Goal: Task Accomplishment & Management: Manage account settings

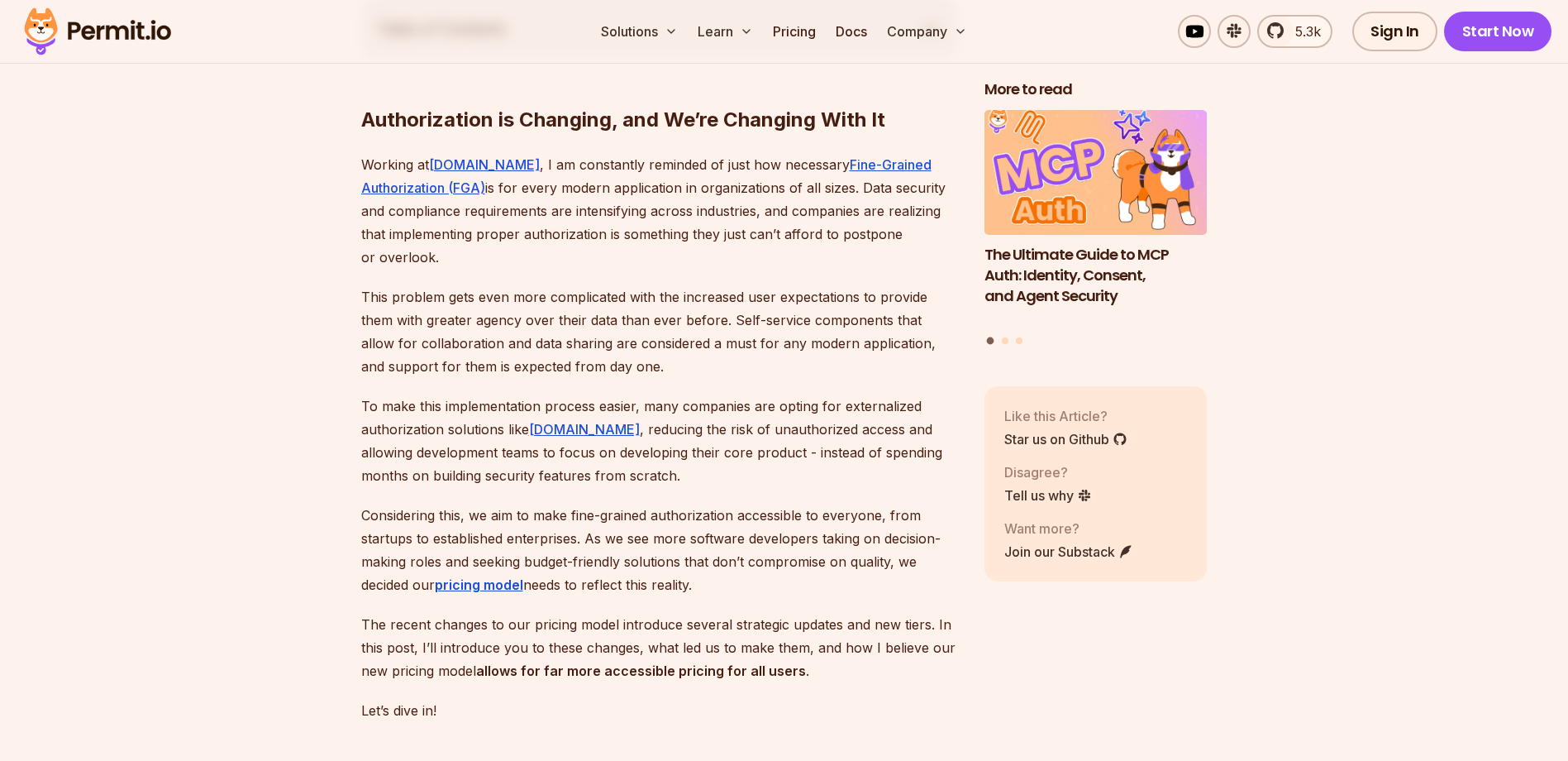
scroll to position [992, 0]
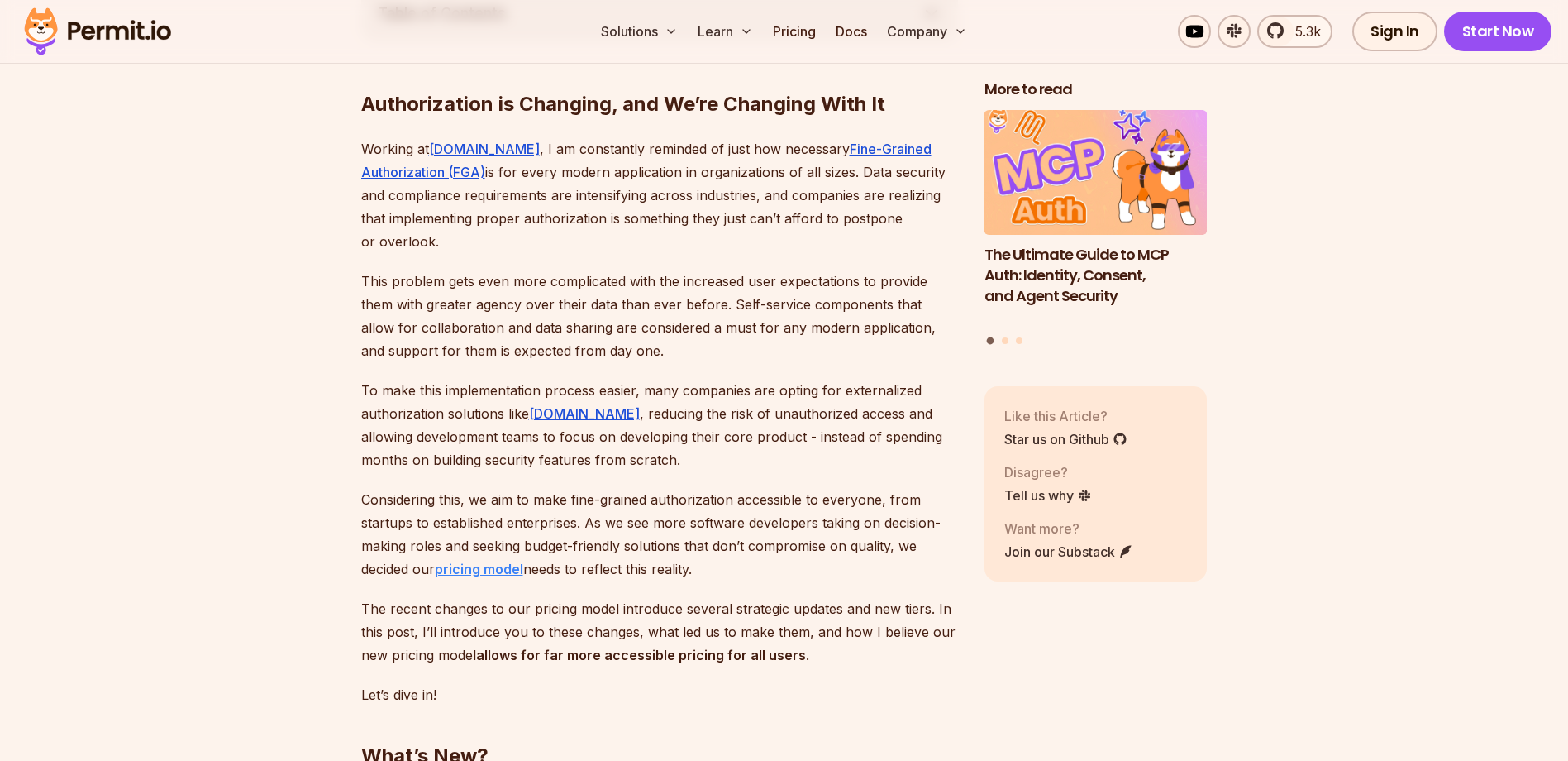
click at [474, 560] on strong "pricing model" at bounding box center [479, 568] width 88 height 17
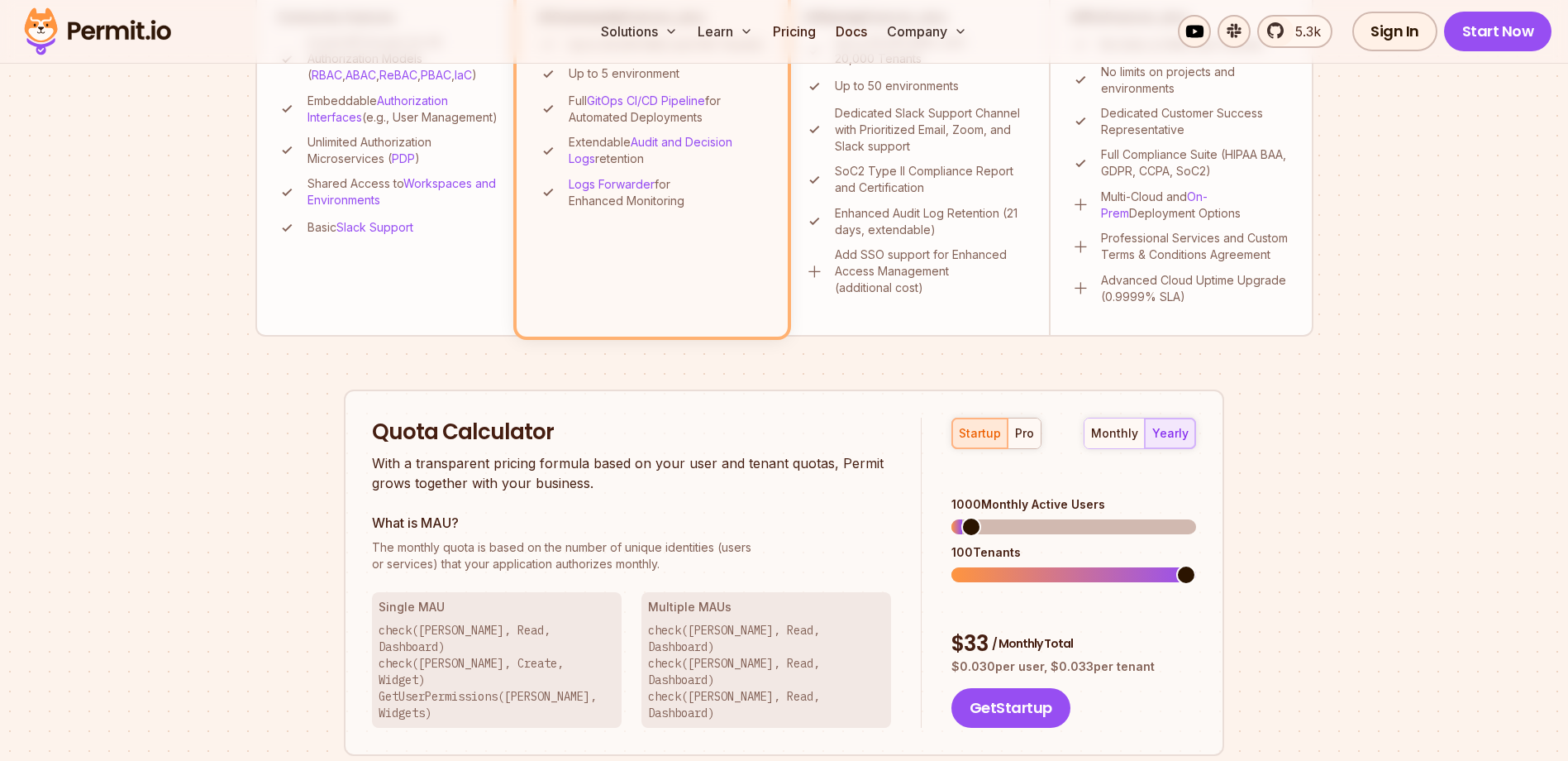
scroll to position [413, 0]
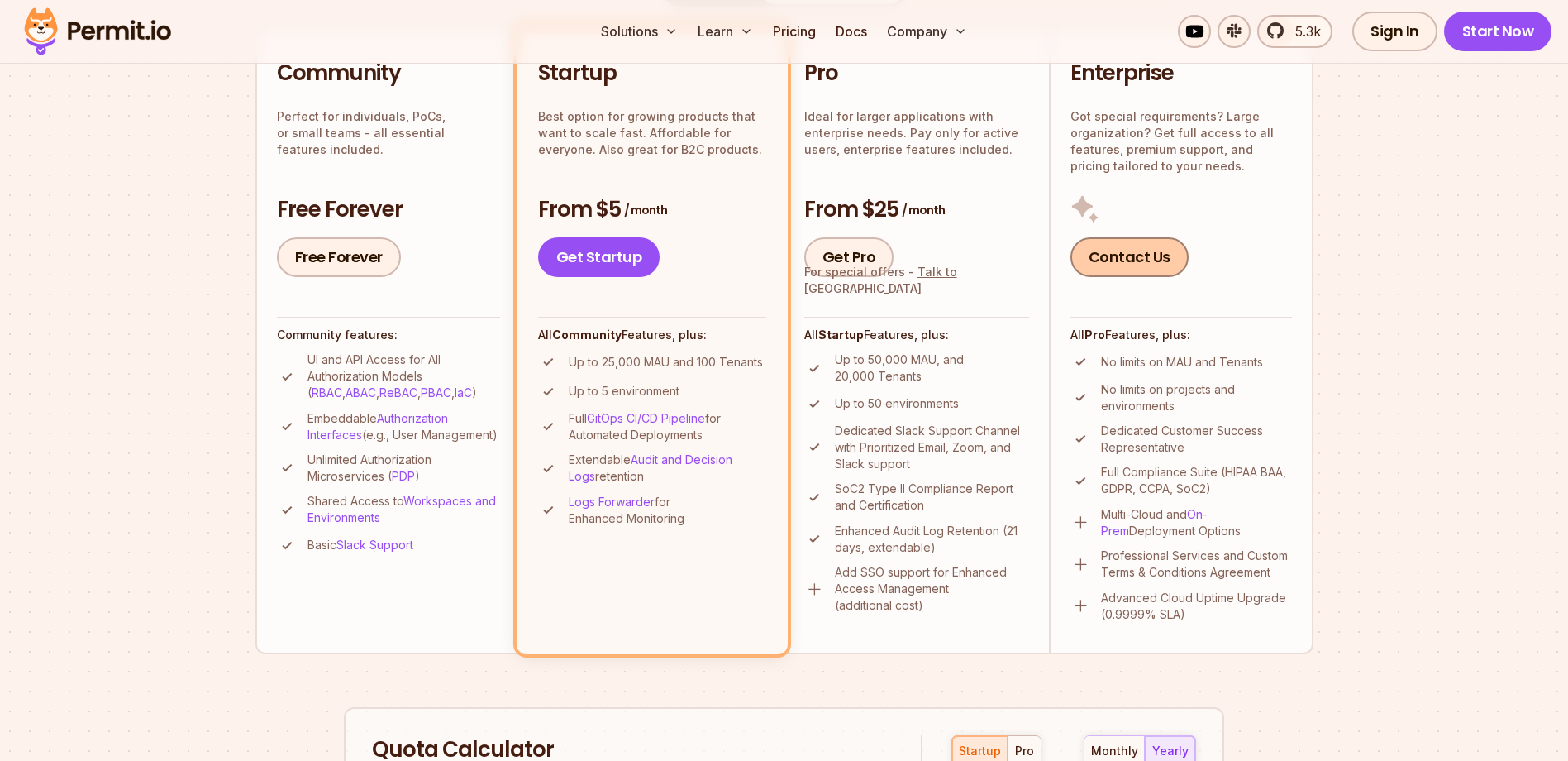
click at [1167, 250] on link "Contact Us" at bounding box center [1129, 257] width 119 height 40
click at [1128, 151] on p "Got special requirements? Large organization? Get full access to all features, …" at bounding box center [1181, 142] width 221 height 67
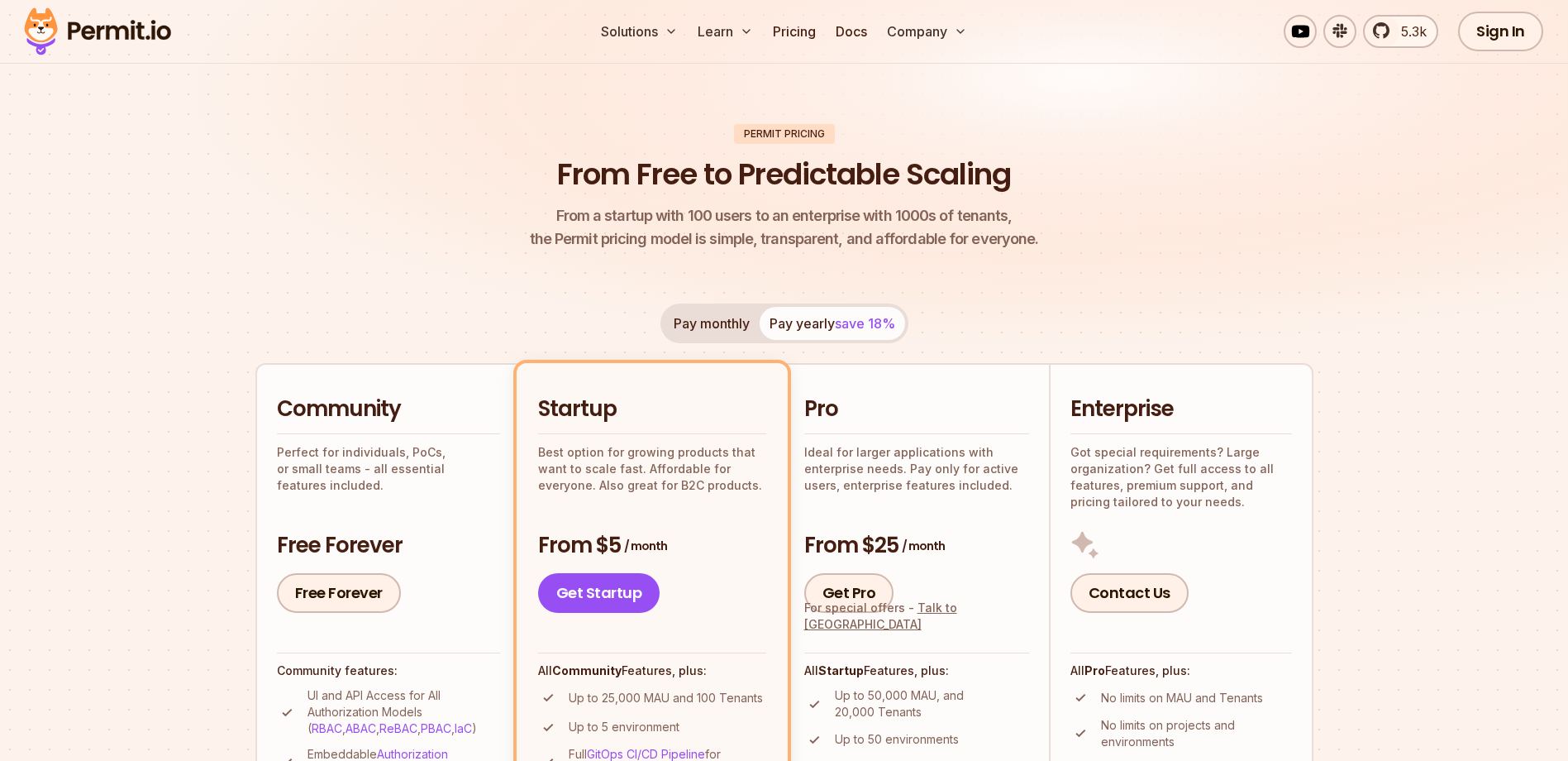
scroll to position [0, 0]
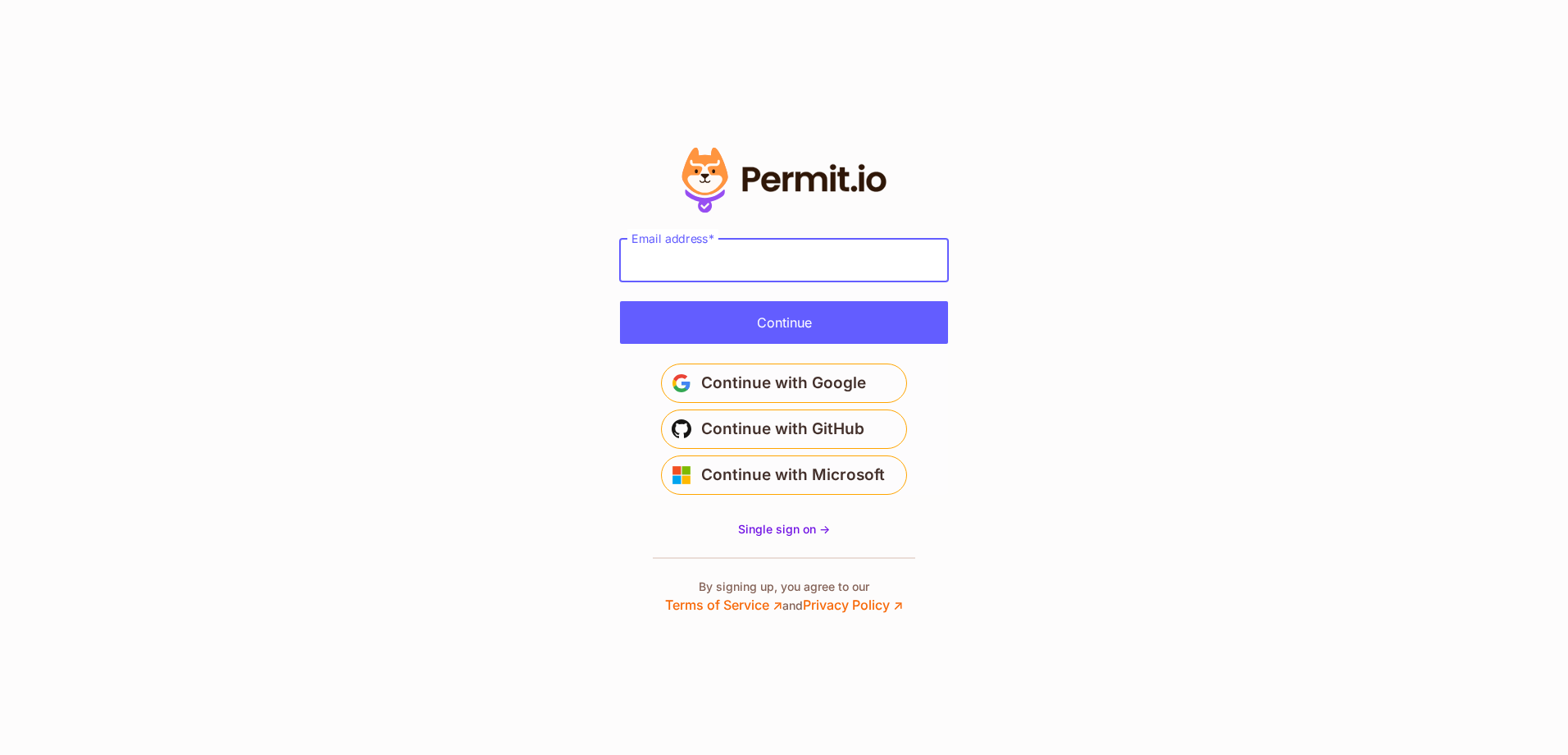
drag, startPoint x: 690, startPoint y: 262, endPoint x: 686, endPoint y: 241, distance: 21.4
click at [690, 262] on input "Email address" at bounding box center [784, 260] width 328 height 43
type input "**********"
click at [753, 325] on button "Continue" at bounding box center [784, 323] width 328 height 43
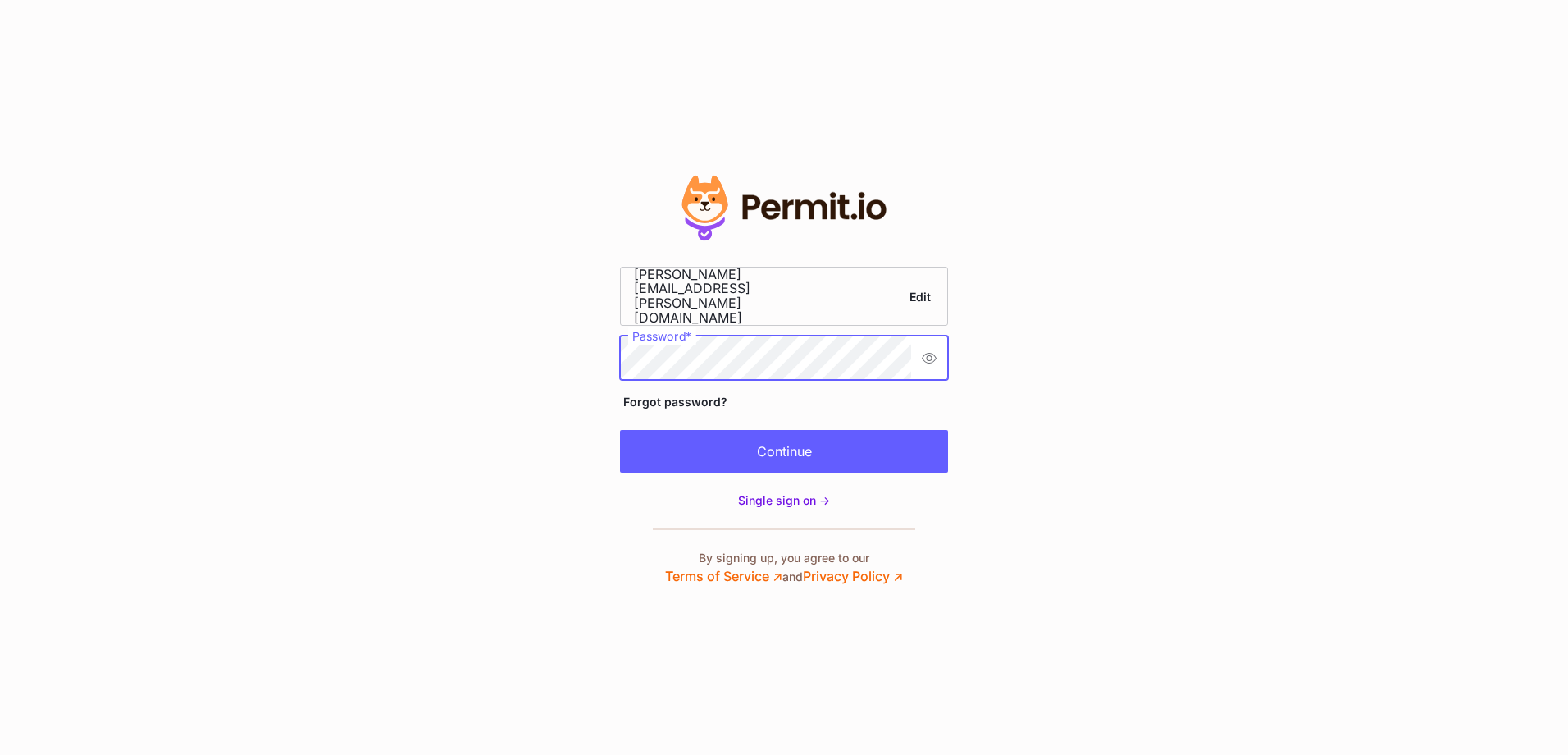
scroll to position [0, 46]
click at [734, 433] on button "Continue" at bounding box center [784, 451] width 328 height 43
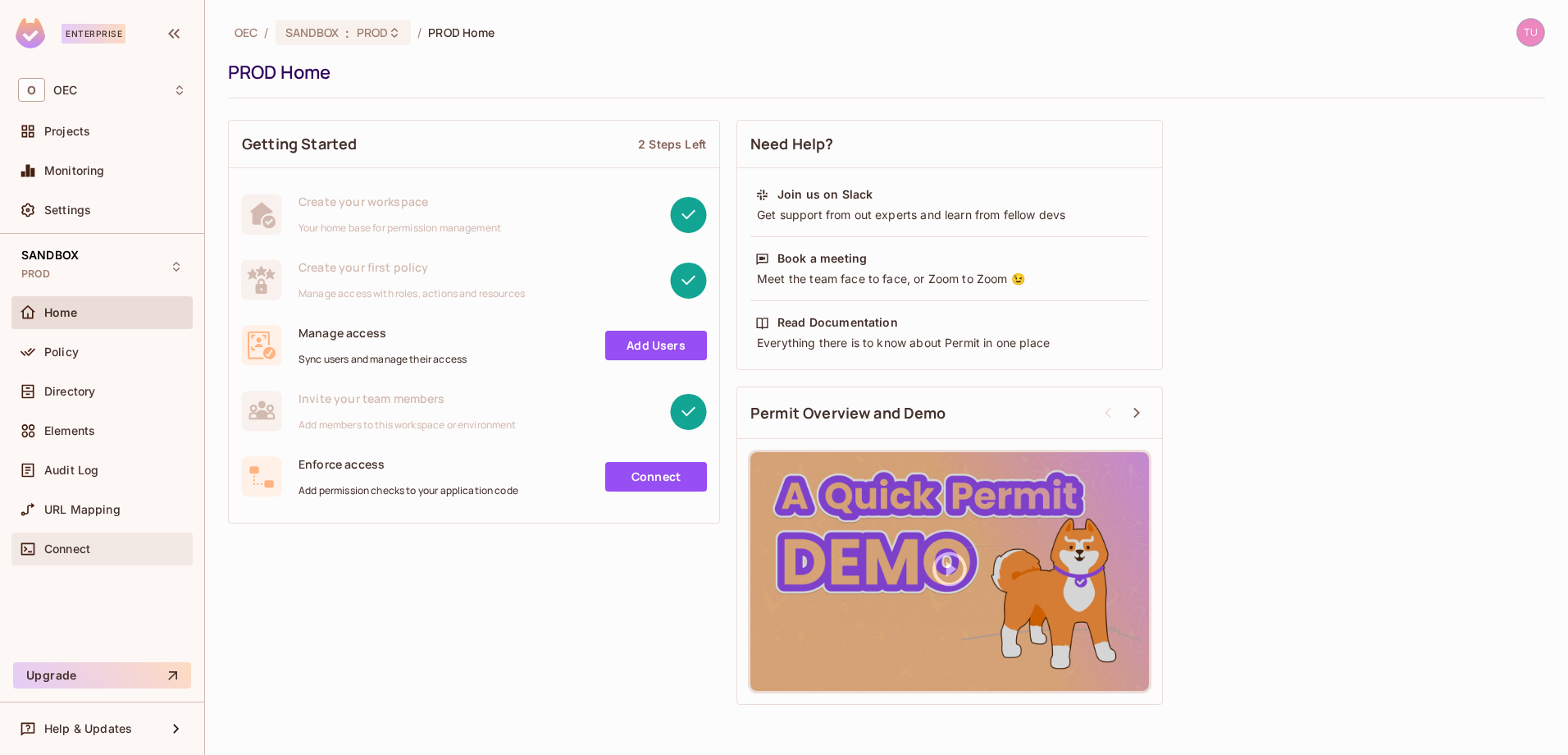
click at [45, 539] on div "Connect" at bounding box center [102, 549] width 168 height 19
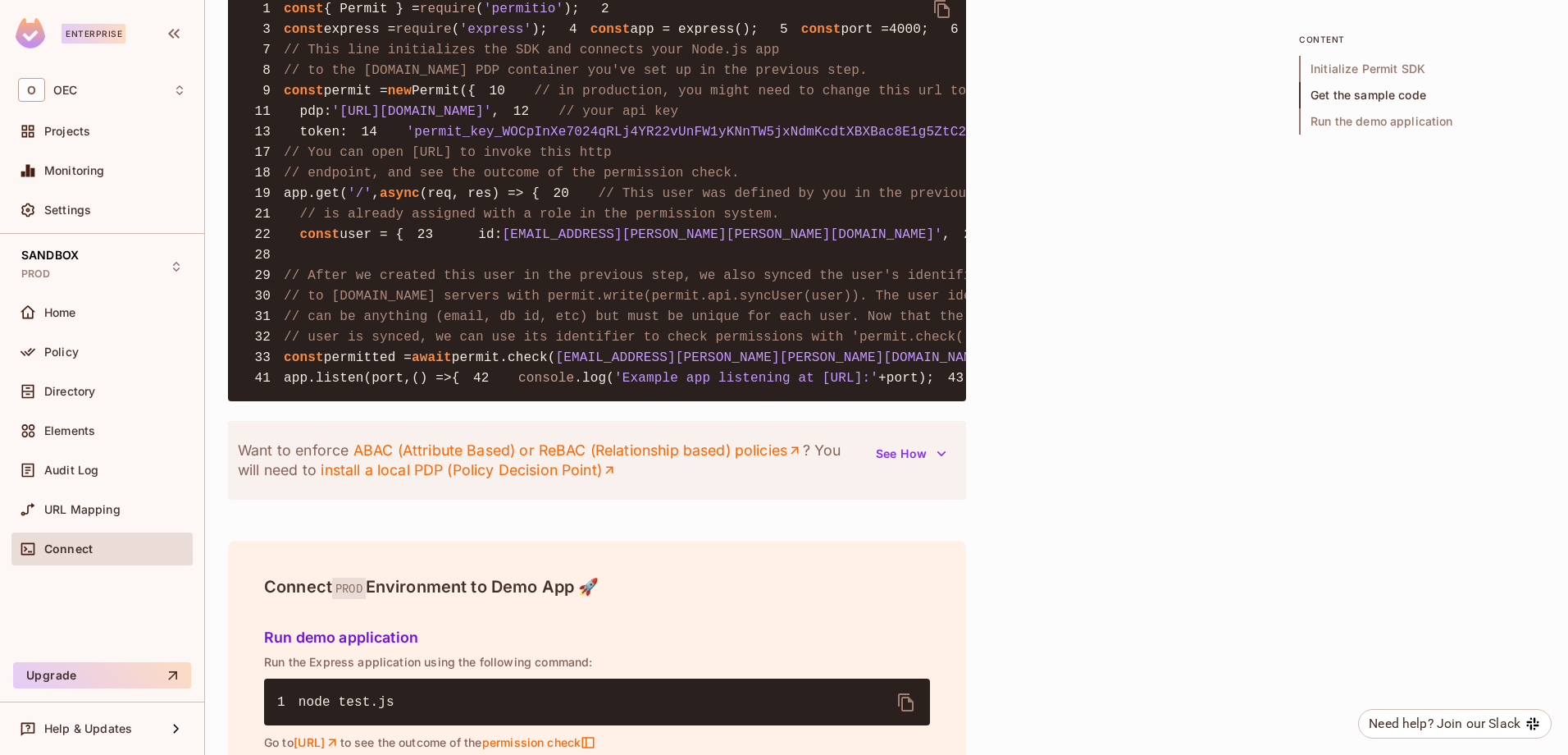
scroll to position [1302, 0]
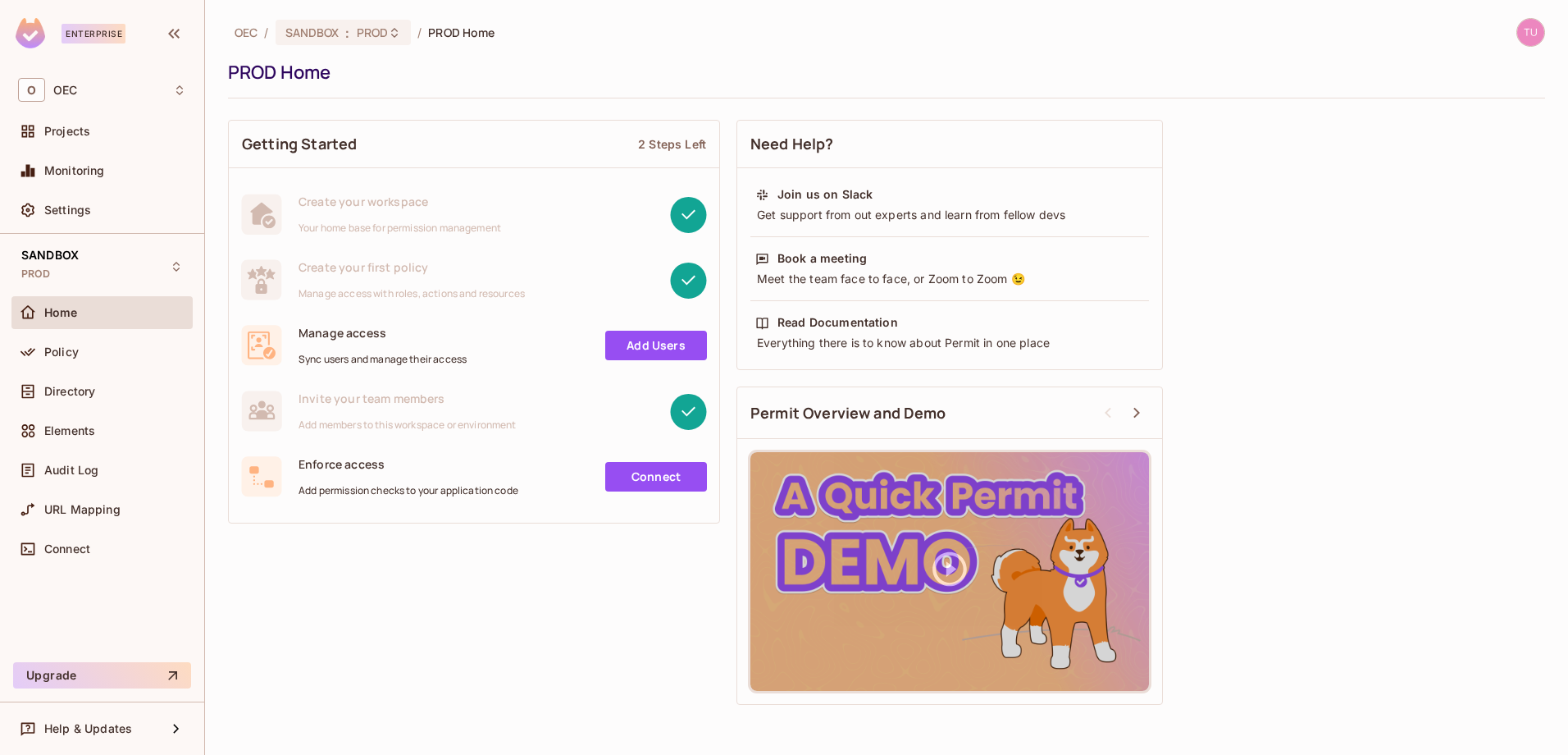
click at [645, 343] on link "Add Users" at bounding box center [656, 345] width 102 height 29
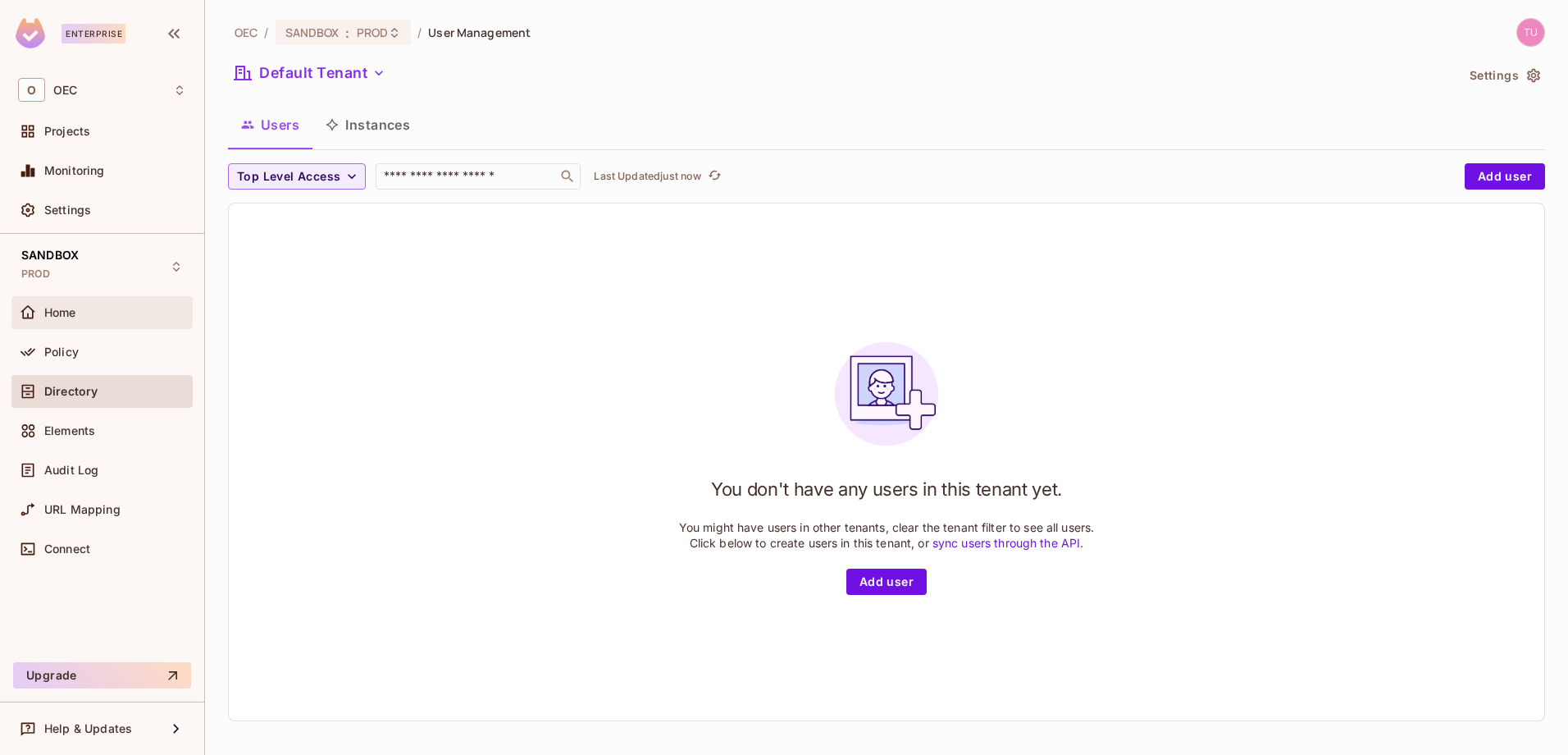
click at [60, 318] on div "Home" at bounding box center [102, 312] width 168 height 19
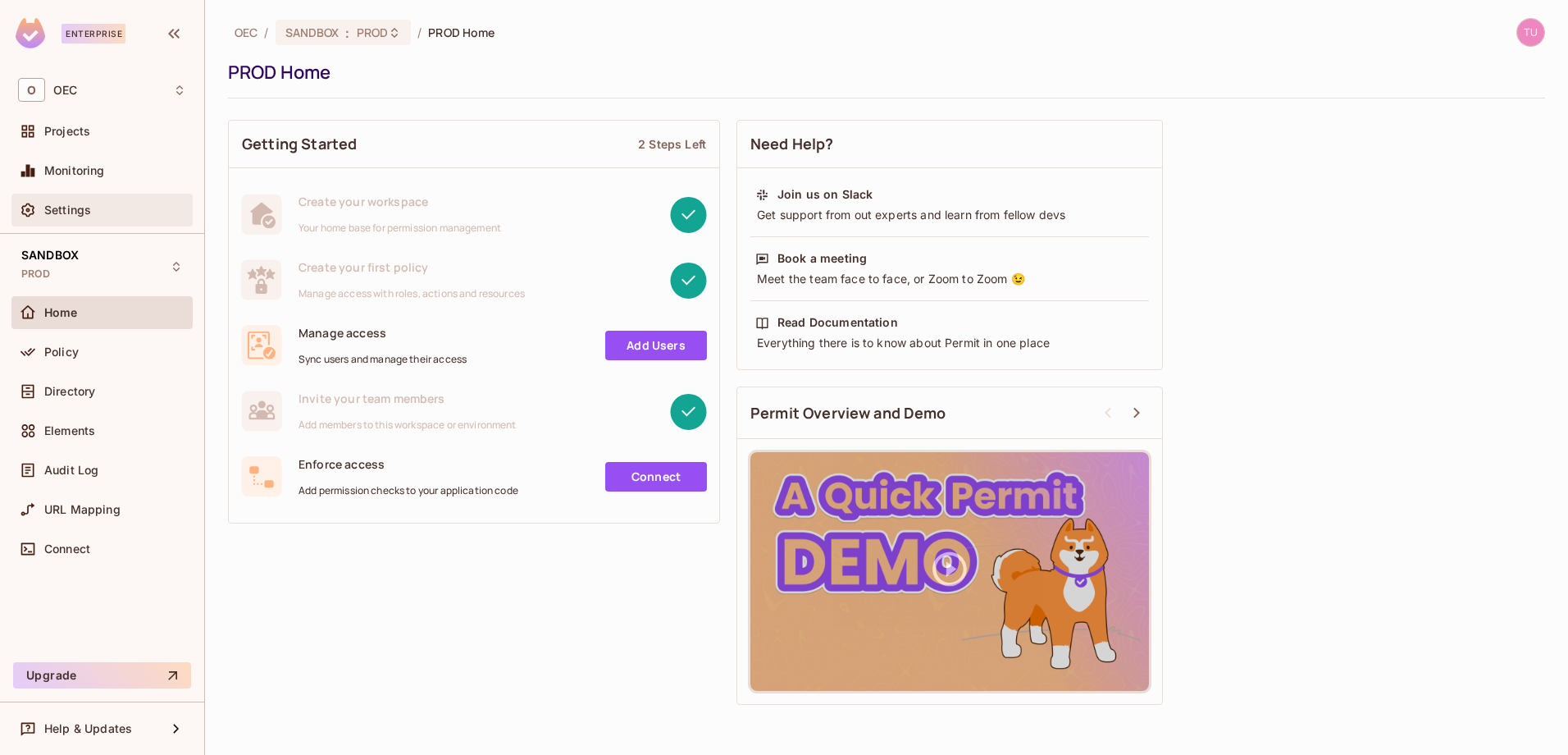
click at [87, 213] on span "Settings" at bounding box center [68, 210] width 47 height 14
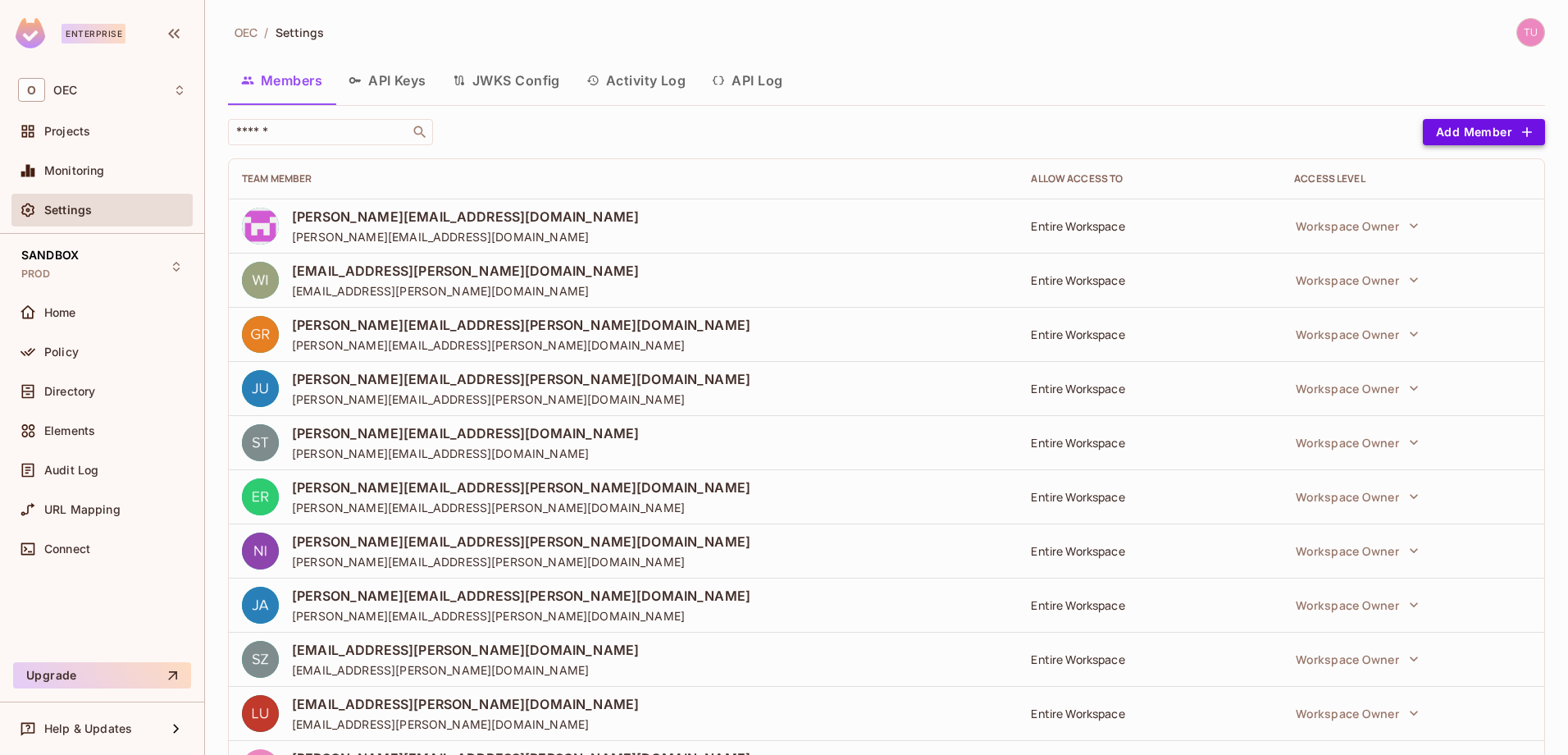
click at [1476, 142] on button "Add Member" at bounding box center [1483, 131] width 122 height 26
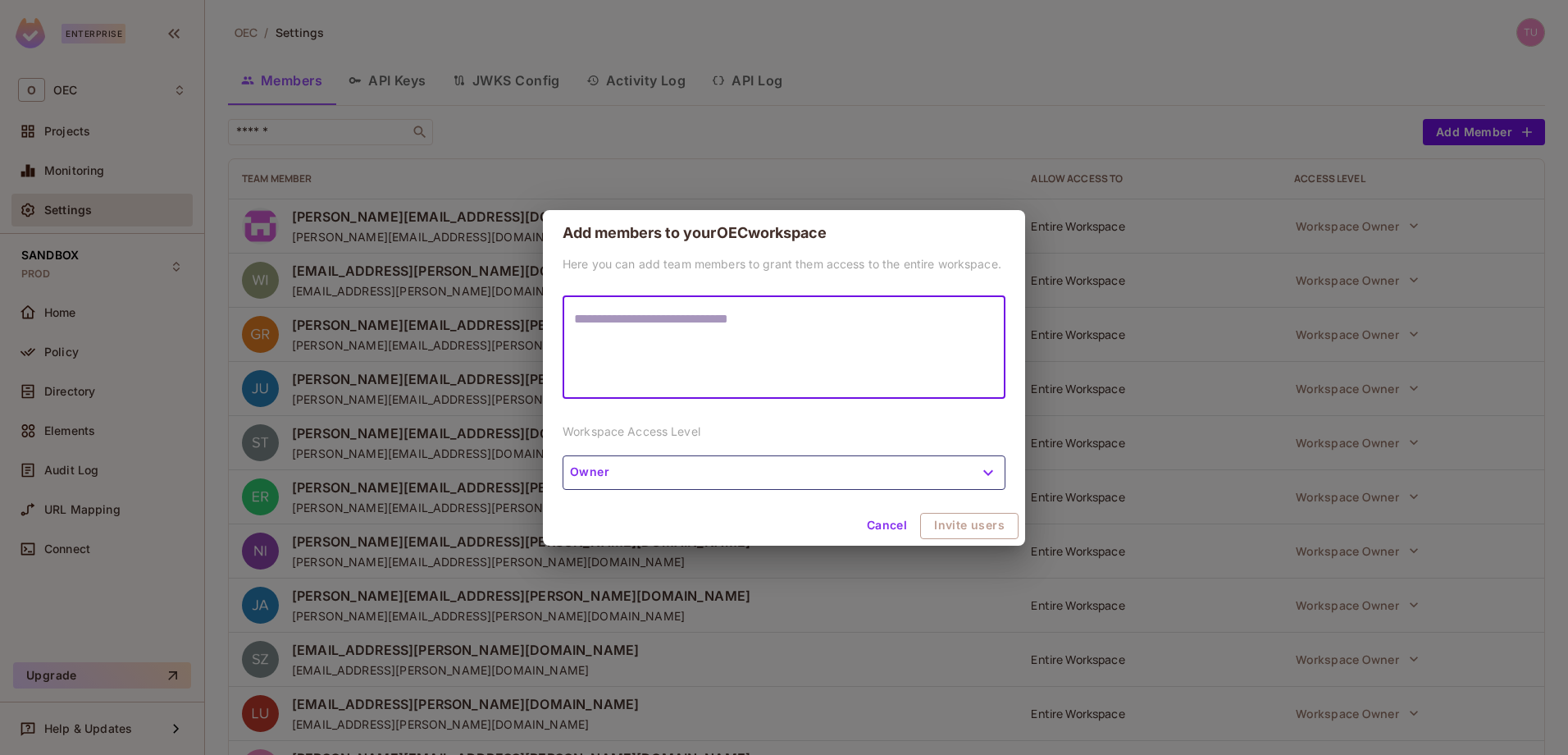
click at [892, 529] on button "Cancel" at bounding box center [886, 526] width 53 height 26
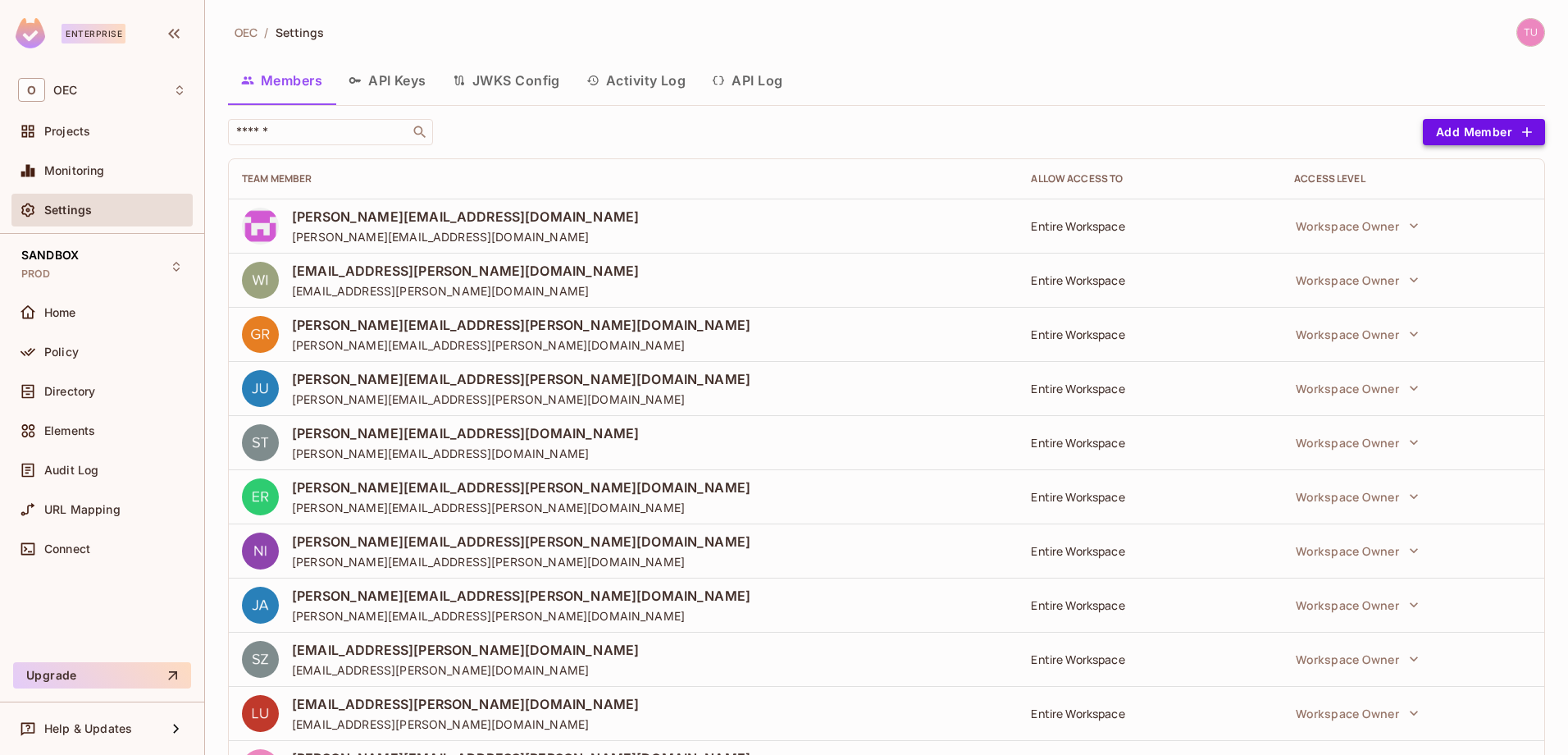
click at [1525, 133] on button "Add Member" at bounding box center [1483, 131] width 122 height 26
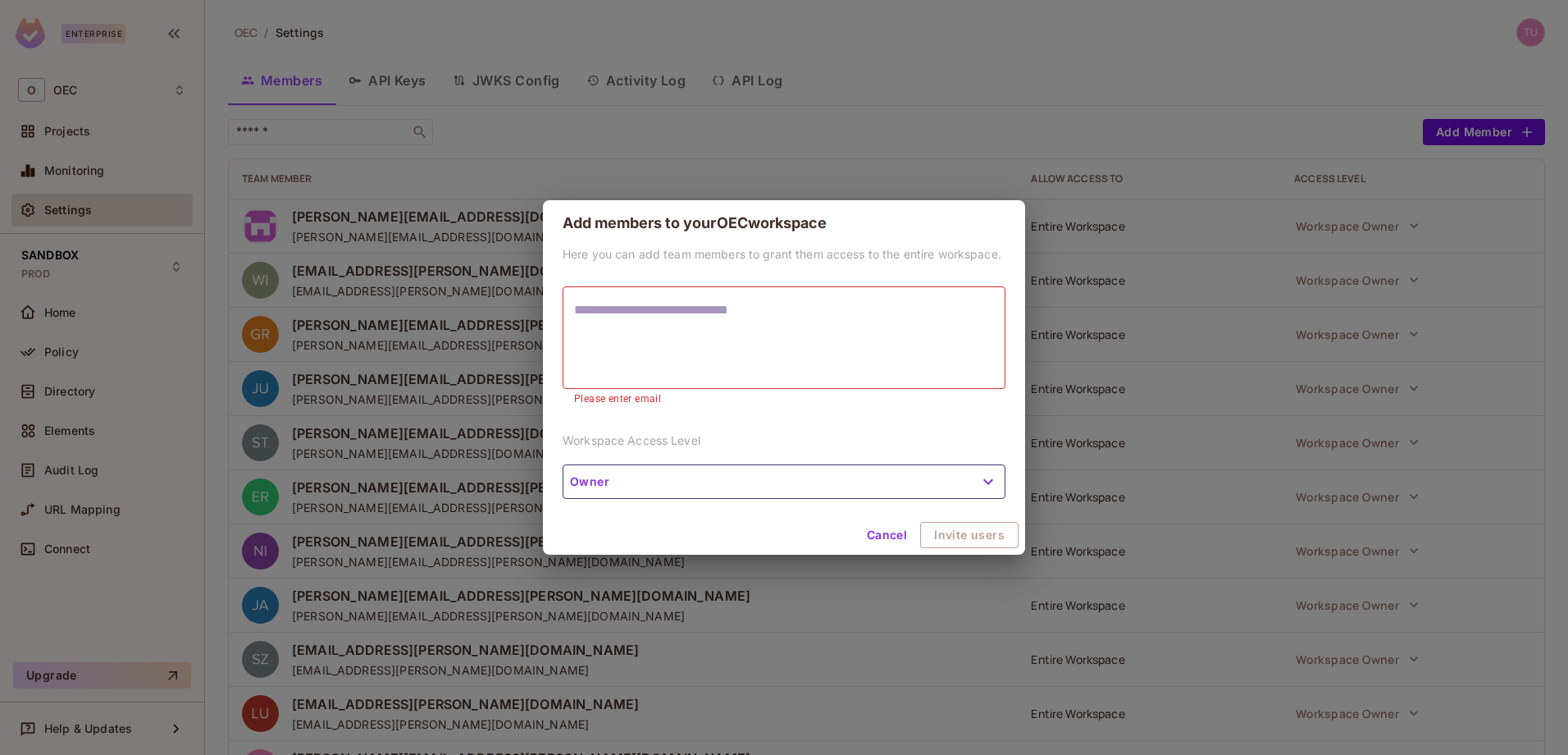
click at [1090, 127] on div "Add members to your OEC workspace Here you can add team members to grant them a…" at bounding box center [784, 377] width 1568 height 755
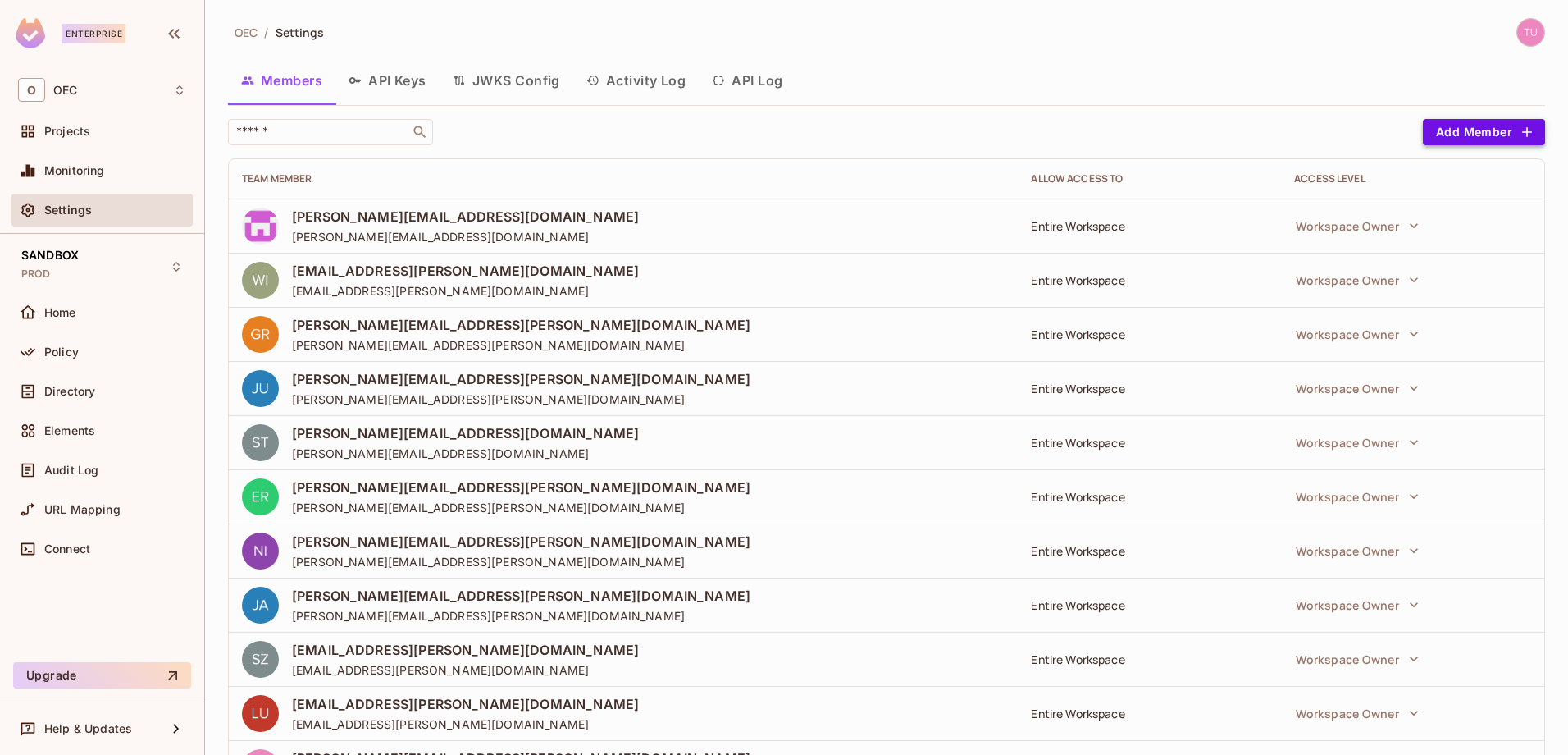
click at [1475, 134] on button "Add Member" at bounding box center [1483, 131] width 122 height 26
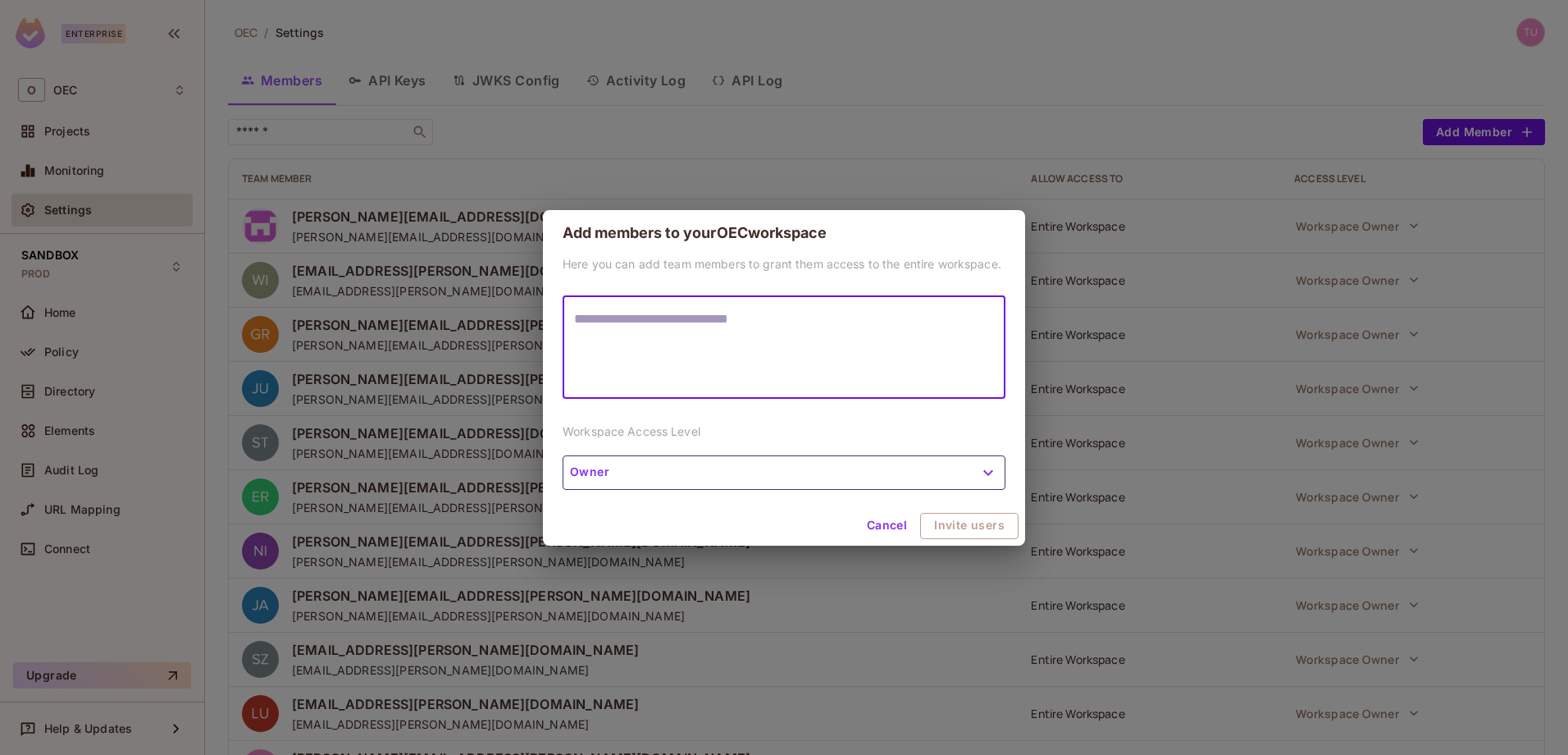
click at [884, 532] on button "Cancel" at bounding box center [886, 526] width 53 height 26
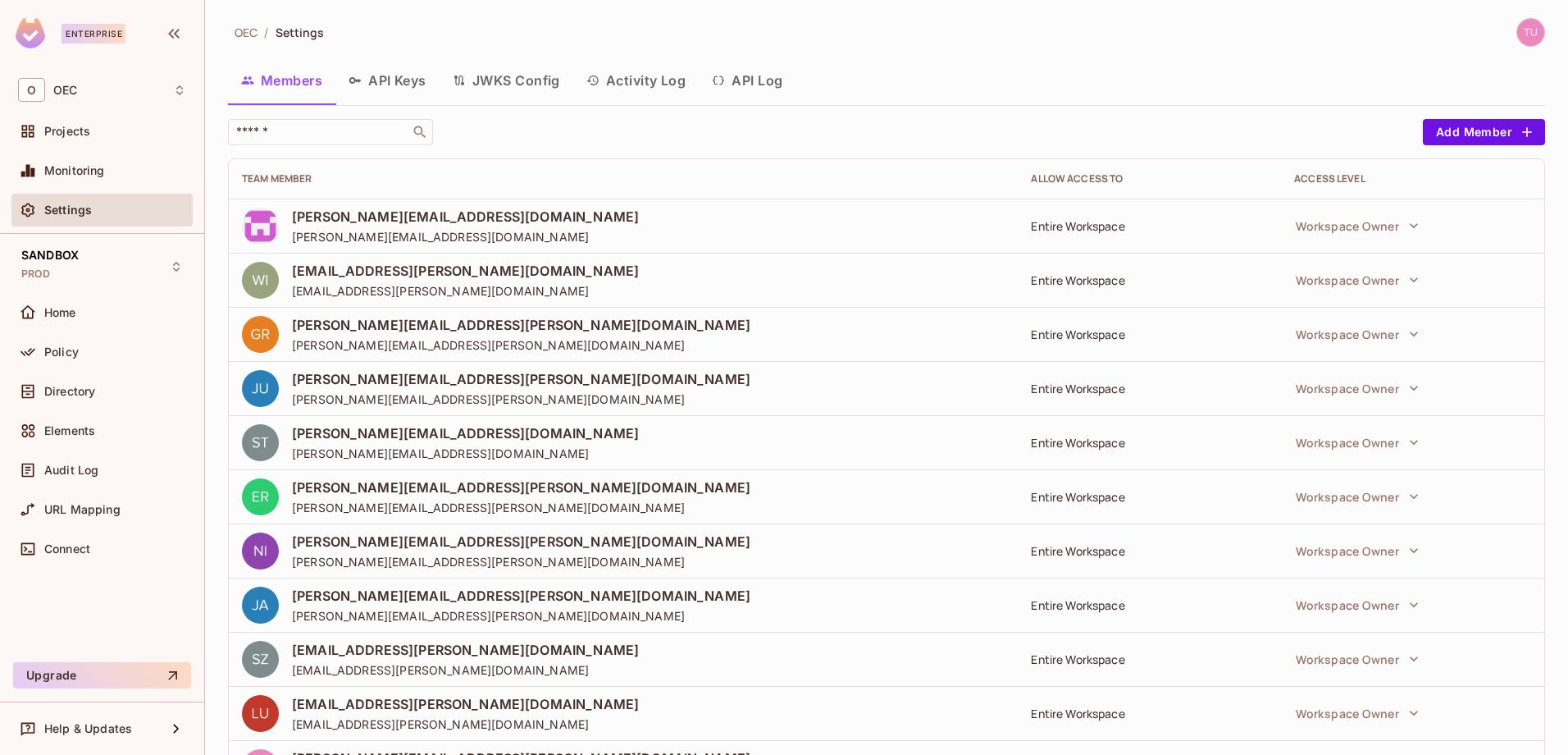
click at [819, 124] on div "​" at bounding box center [821, 131] width 1186 height 26
click at [373, 271] on span "[EMAIL_ADDRESS][PERSON_NAME][DOMAIN_NAME]" at bounding box center [464, 270] width 347 height 18
click at [1359, 281] on button "Workspace Owner" at bounding box center [1356, 280] width 139 height 33
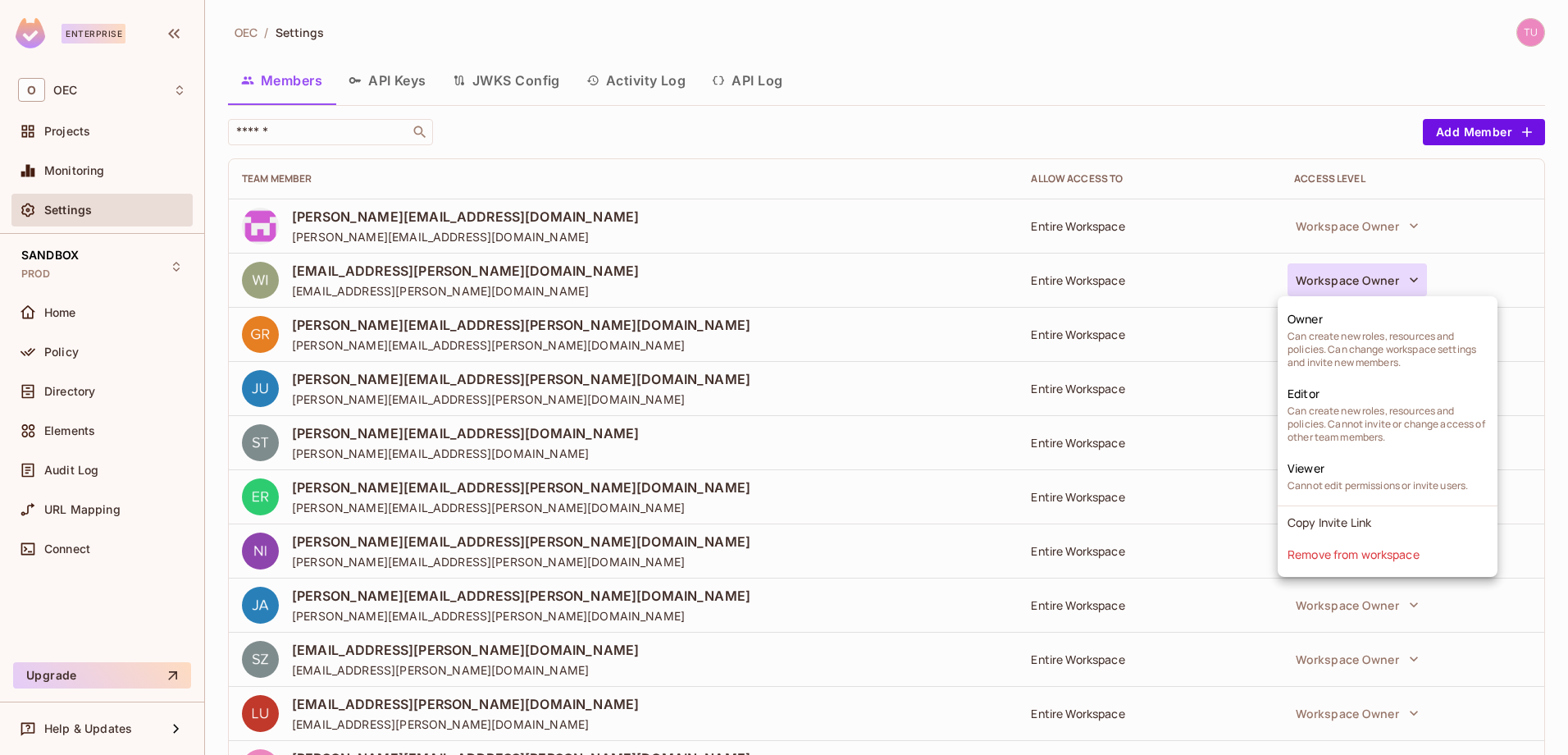
click at [378, 290] on div at bounding box center [784, 377] width 1568 height 755
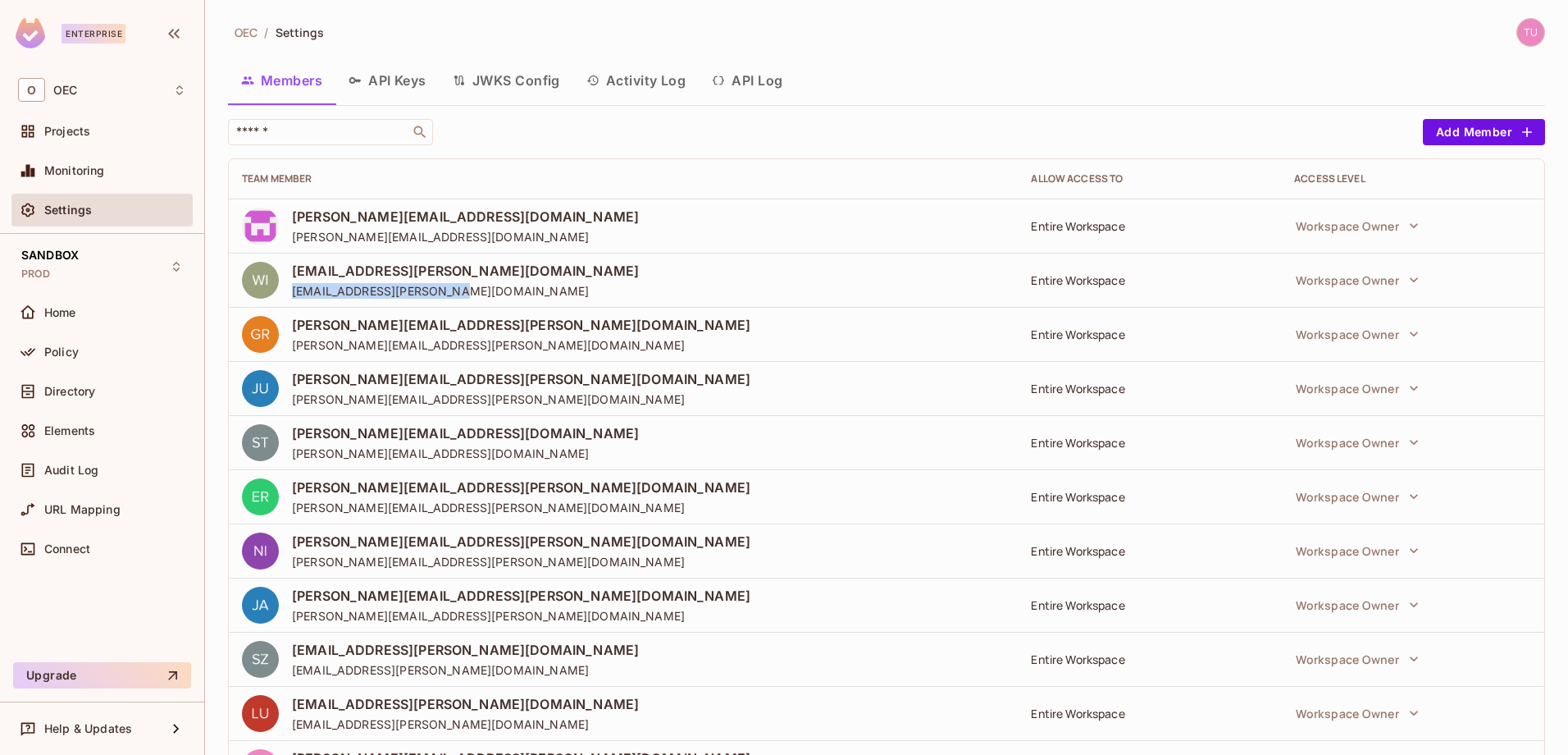
drag, startPoint x: 297, startPoint y: 293, endPoint x: 746, endPoint y: 294, distance: 449.0
click at [746, 297] on div "[EMAIL_ADDRESS][PERSON_NAME][DOMAIN_NAME] [DOMAIN_NAME][EMAIL_ADDRESS][PERSON_N…" at bounding box center [623, 280] width 763 height 37
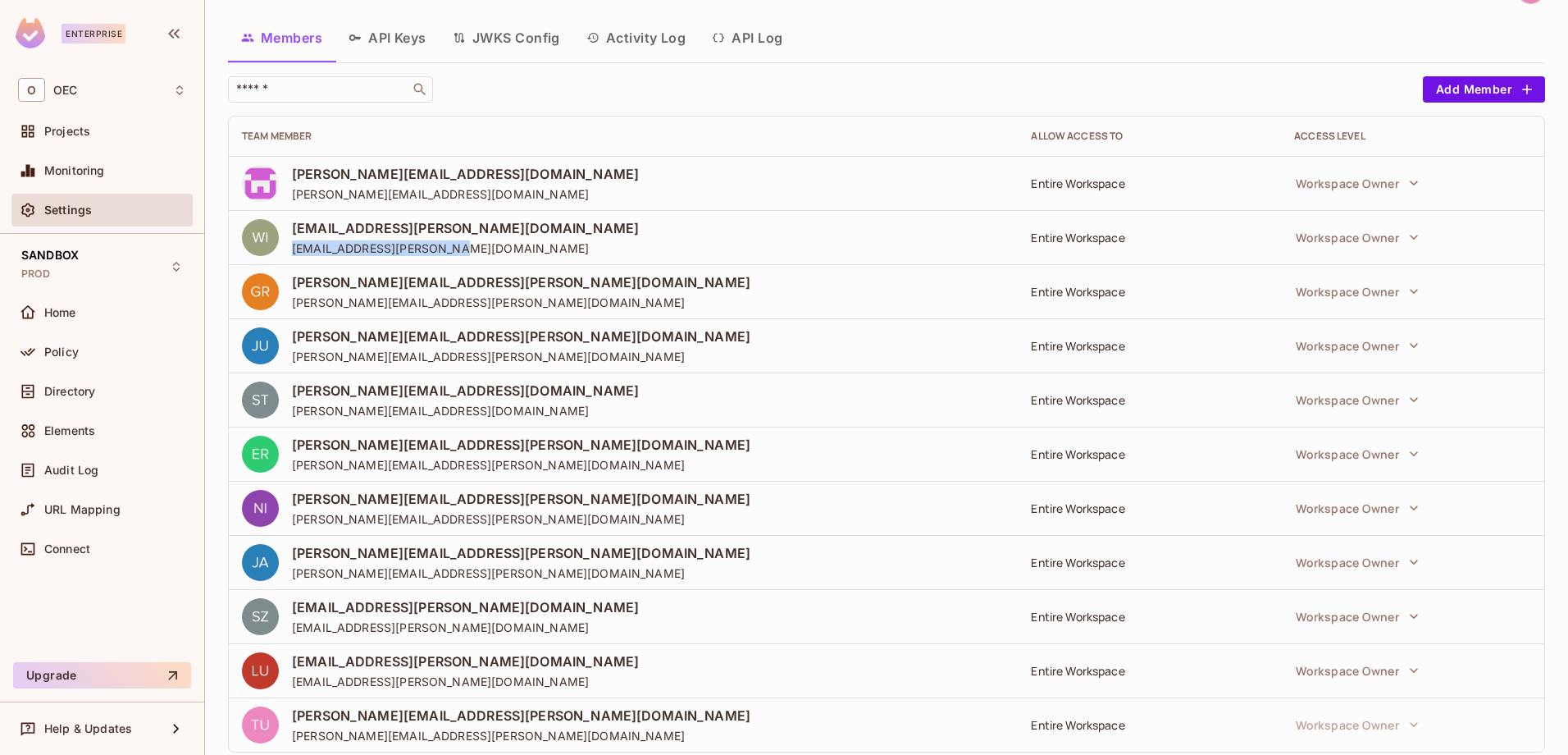
scroll to position [76, 0]
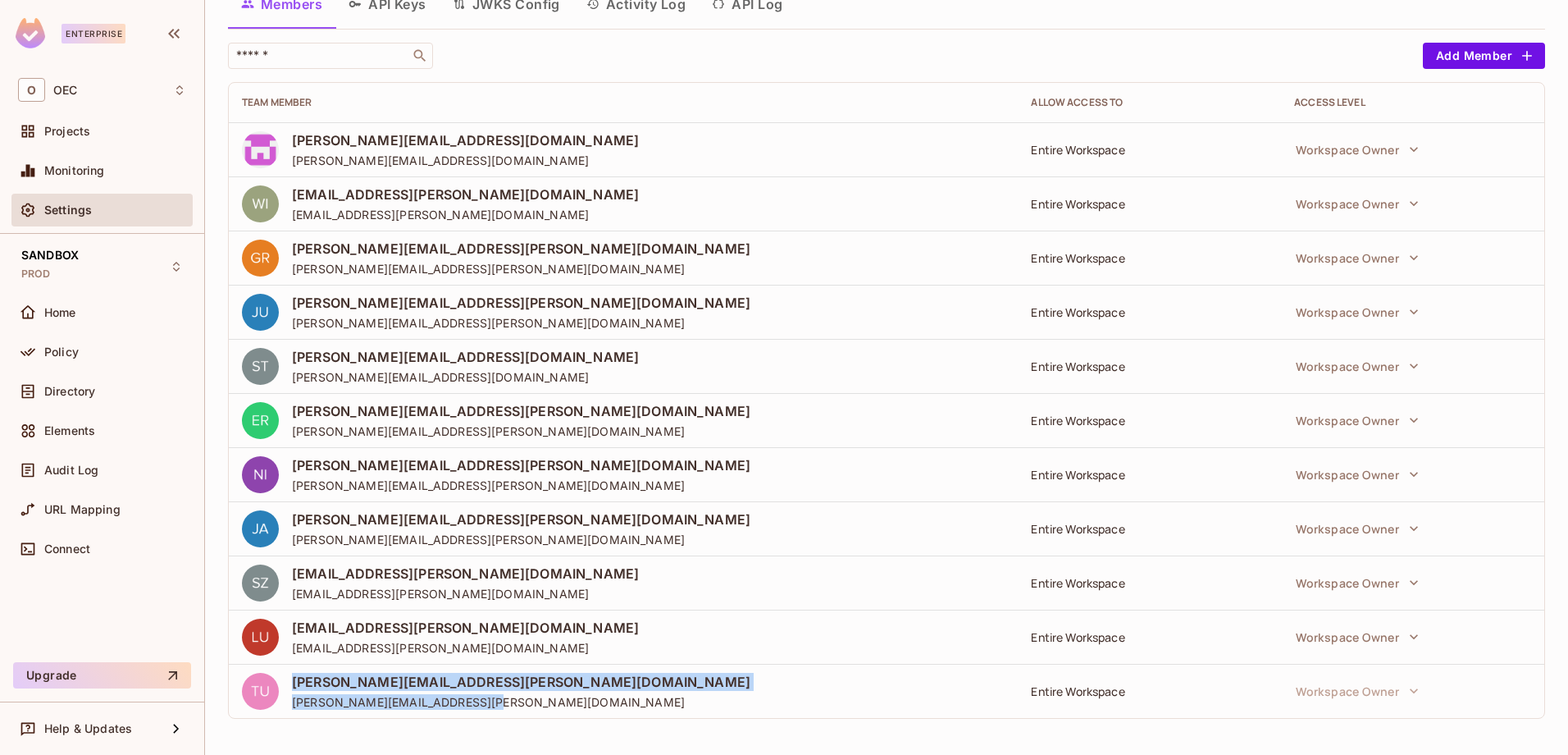
drag, startPoint x: 504, startPoint y: 699, endPoint x: 279, endPoint y: 675, distance: 226.3
click at [279, 675] on div "[PERSON_NAME][EMAIL_ADDRESS][PERSON_NAME][DOMAIN_NAME] [PERSON_NAME][DOMAIN_NAM…" at bounding box center [623, 691] width 763 height 37
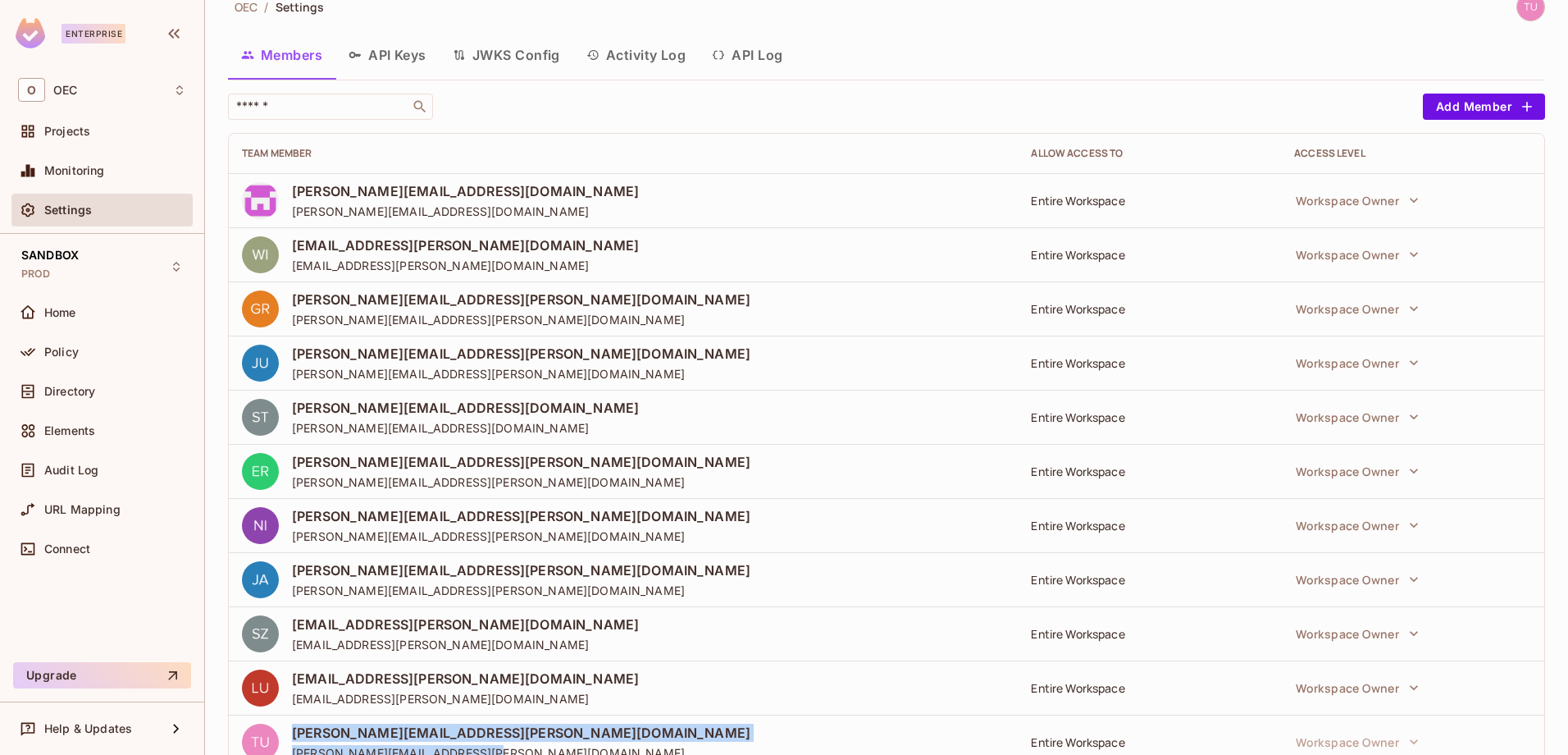
scroll to position [0, 0]
